Goal: Find specific page/section: Find specific page/section

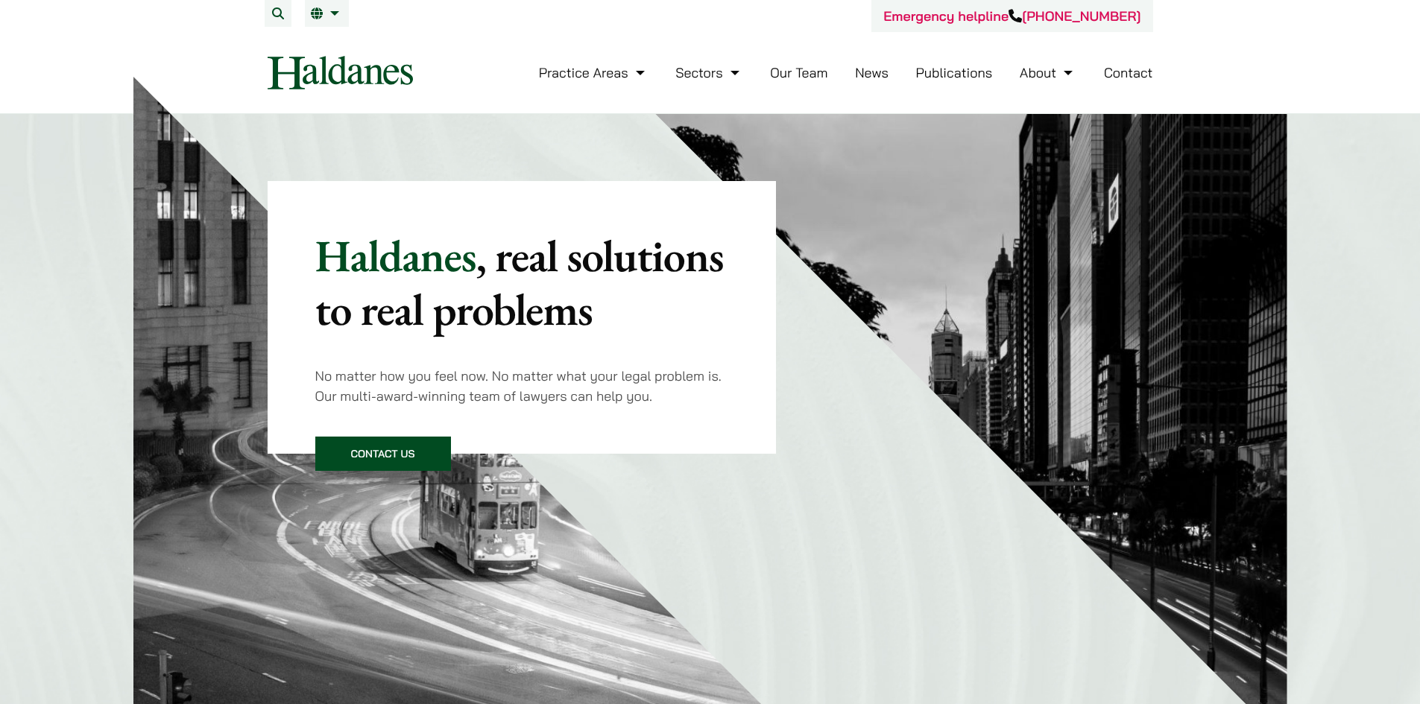
click at [807, 74] on link "Our Team" at bounding box center [798, 72] width 57 height 17
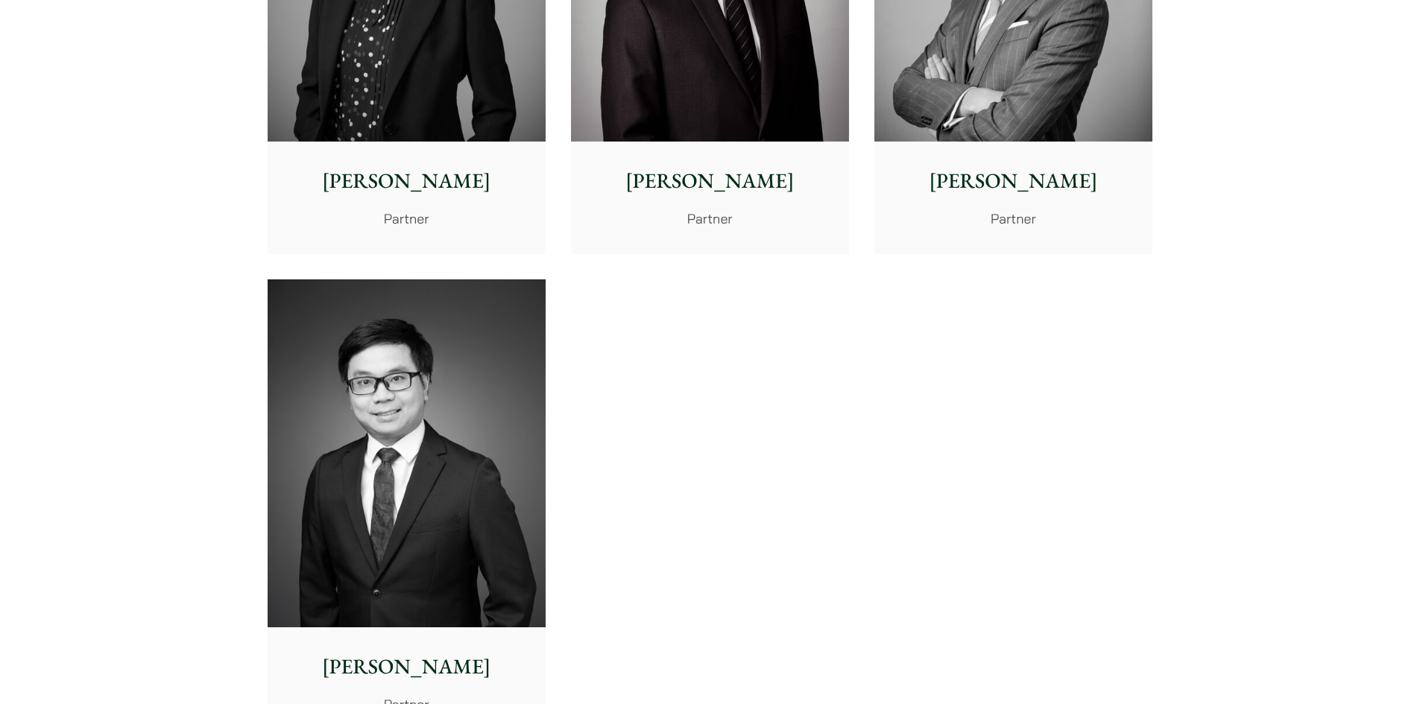
scroll to position [3429, 0]
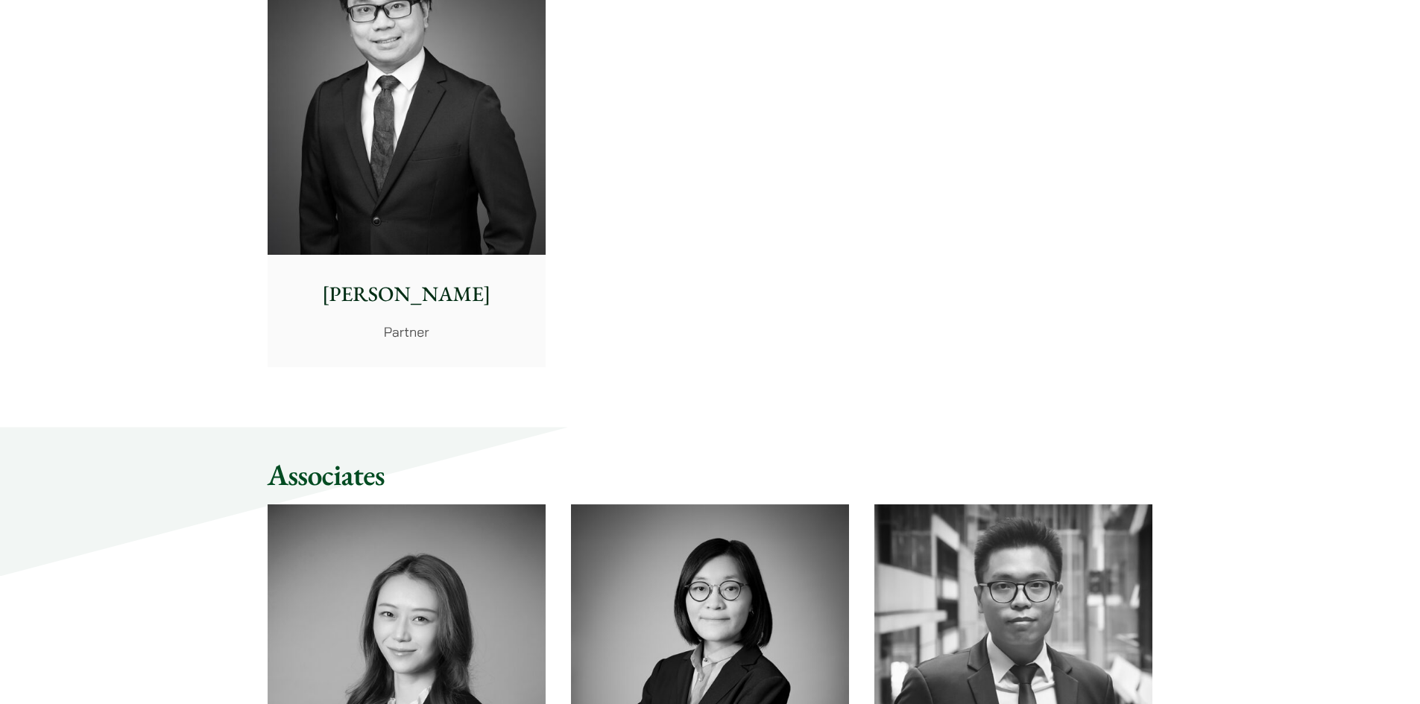
click at [420, 528] on img at bounding box center [407, 679] width 278 height 348
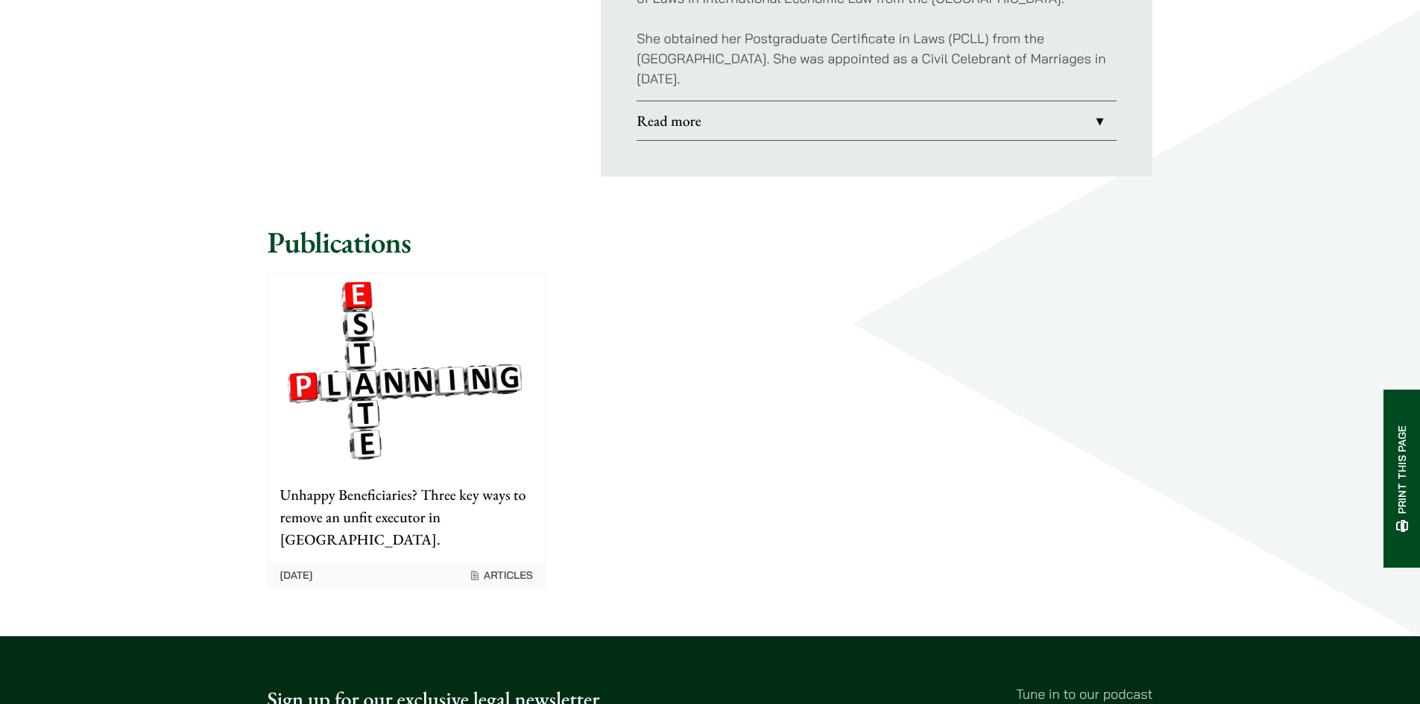
scroll to position [1193, 0]
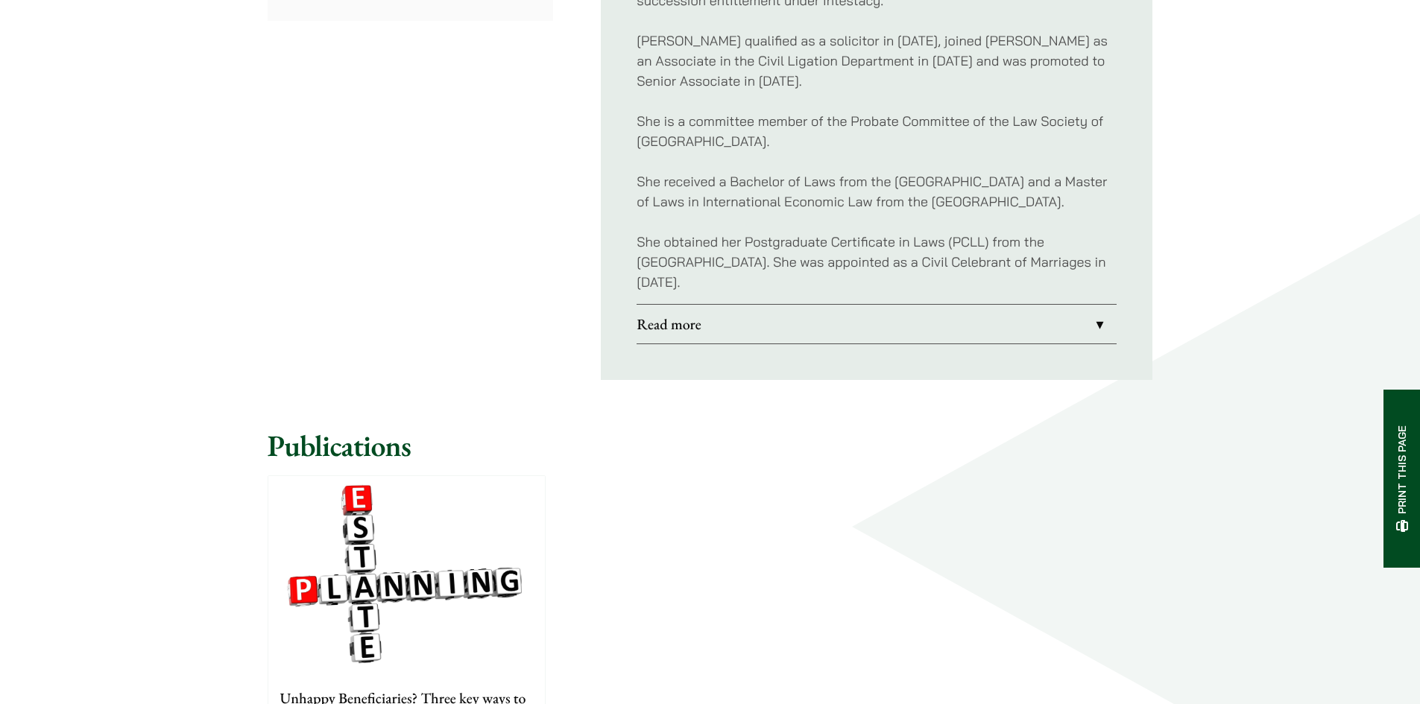
click at [1024, 323] on link "Read more" at bounding box center [877, 324] width 480 height 39
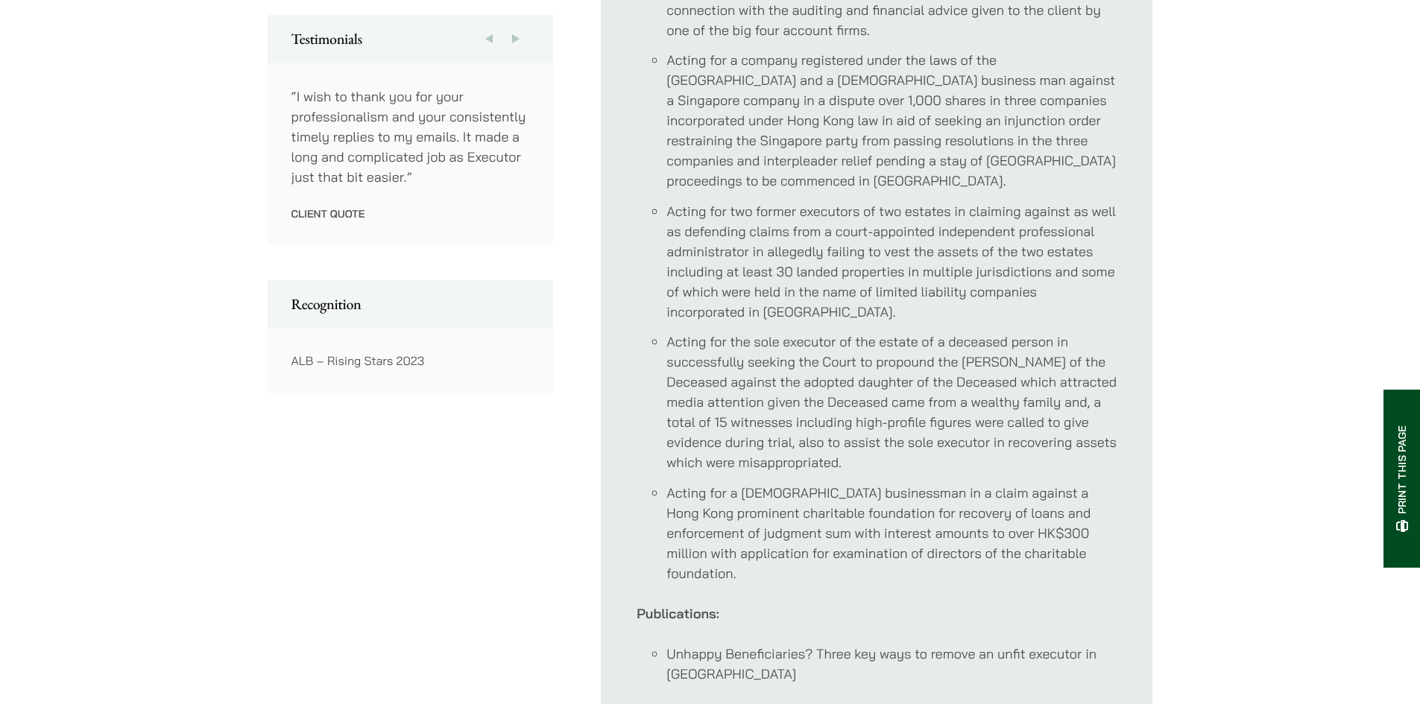
scroll to position [1267, 0]
